Goal: Task Accomplishment & Management: Use online tool/utility

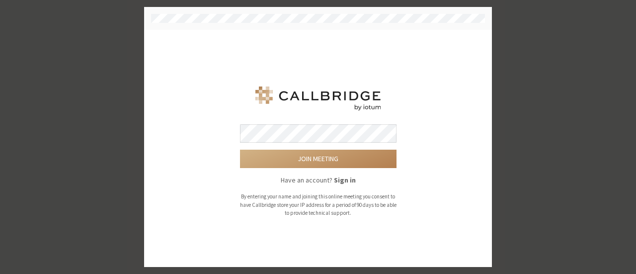
click at [240, 150] on button "Join meeting" at bounding box center [318, 159] width 156 height 18
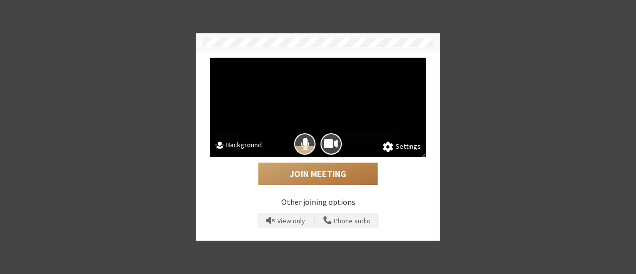
click at [332, 172] on button "Join Meeting" at bounding box center [317, 173] width 119 height 23
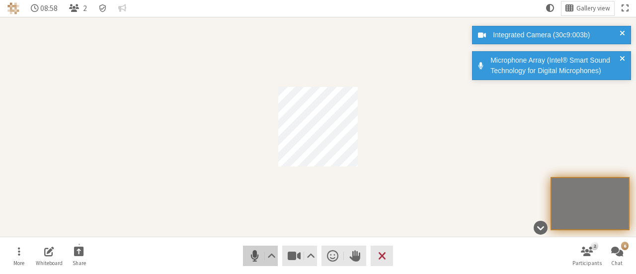
click at [248, 260] on span "Mute (Alt+A)" at bounding box center [255, 255] width 14 height 13
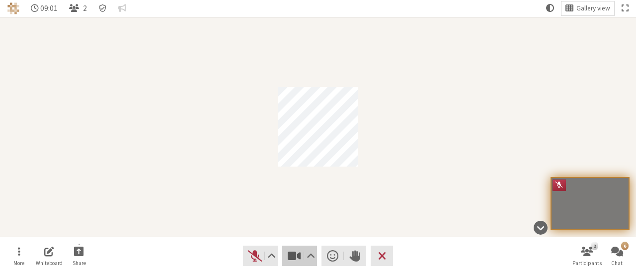
click at [296, 256] on span "Stop video (Alt+V)" at bounding box center [294, 255] width 14 height 13
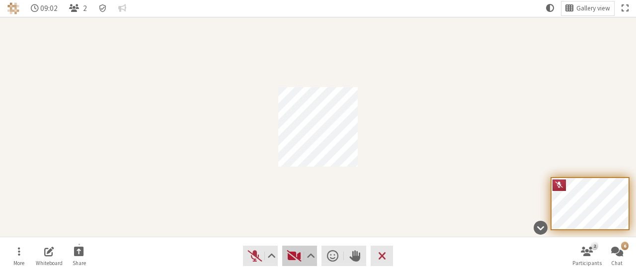
click at [296, 256] on span "Start video (Alt+V)" at bounding box center [294, 255] width 14 height 13
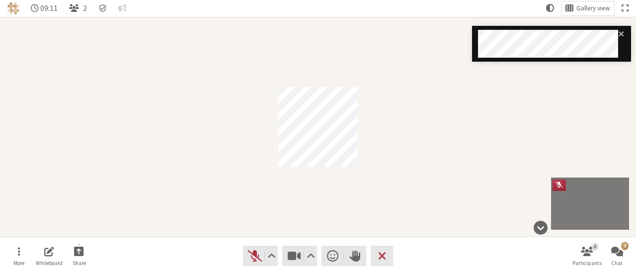
click at [472, 59] on div "notification timer" at bounding box center [472, 60] width 0 height 2
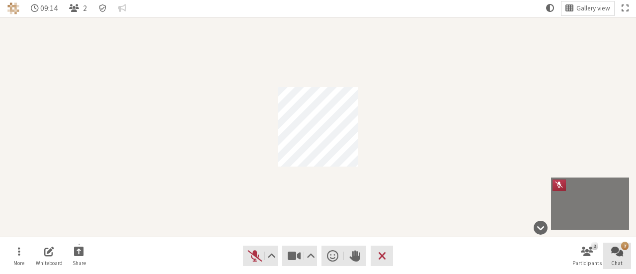
click at [614, 250] on span "Open chat" at bounding box center [617, 250] width 12 height 11
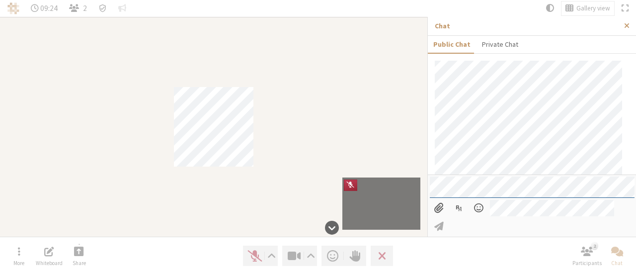
scroll to position [547, 0]
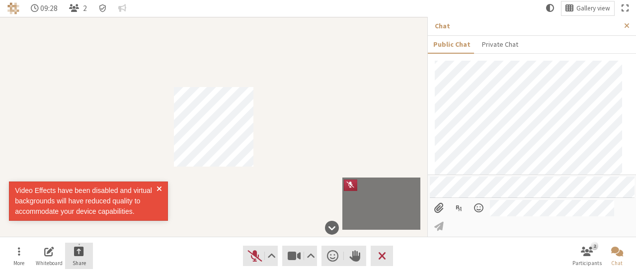
click at [80, 249] on span "Start sharing" at bounding box center [79, 250] width 10 height 11
click at [84, 226] on div "Video Effects have been disabled and virtual backgrounds will have reduced qual…" at bounding box center [86, 204] width 159 height 50
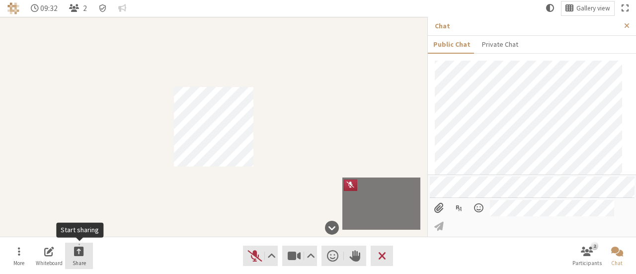
click at [82, 251] on span "Start sharing" at bounding box center [79, 250] width 10 height 11
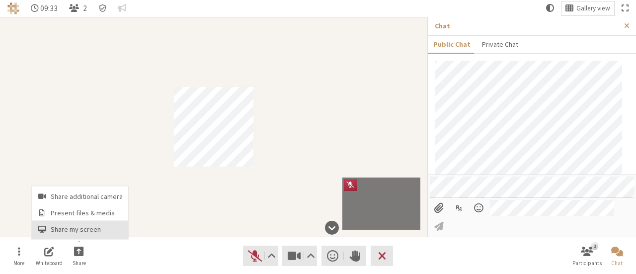
click at [87, 228] on span "Share my screen" at bounding box center [87, 229] width 72 height 7
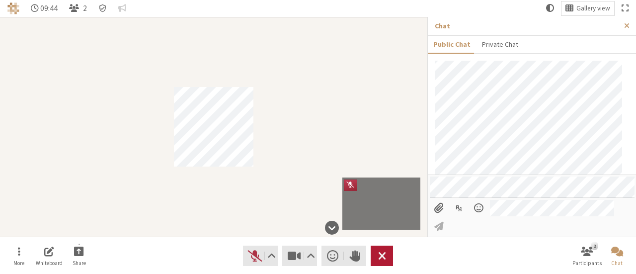
click at [390, 251] on button "Leave" at bounding box center [382, 255] width 22 height 20
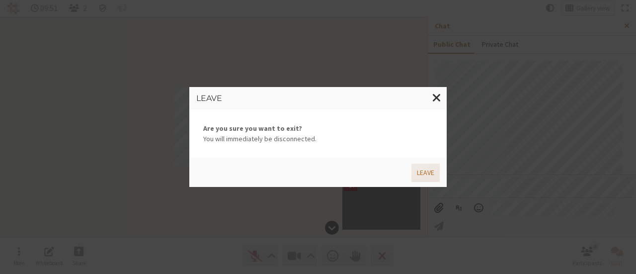
click at [433, 174] on button "Leave" at bounding box center [425, 172] width 28 height 18
